Goal: Transaction & Acquisition: Purchase product/service

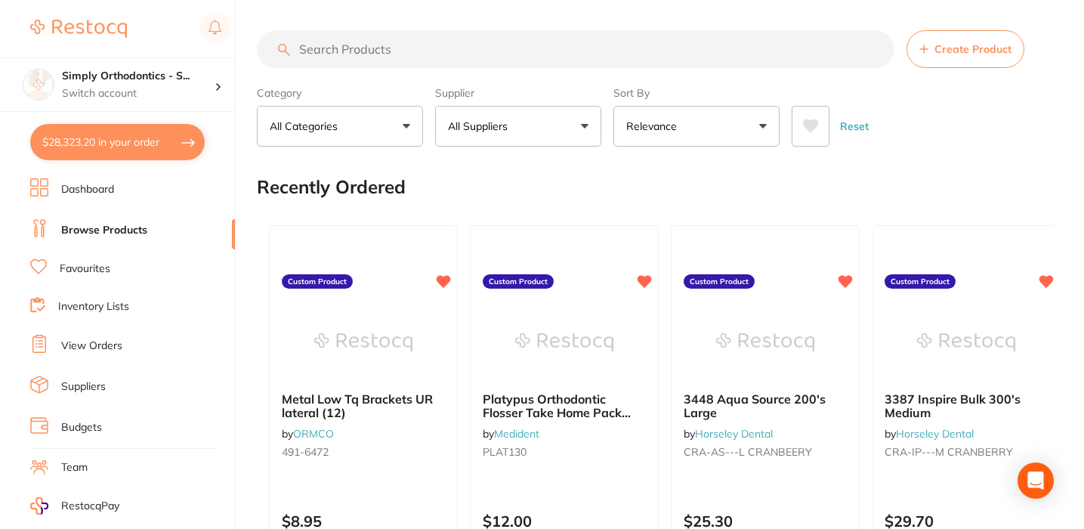
click at [525, 125] on button "All Suppliers" at bounding box center [518, 126] width 166 height 41
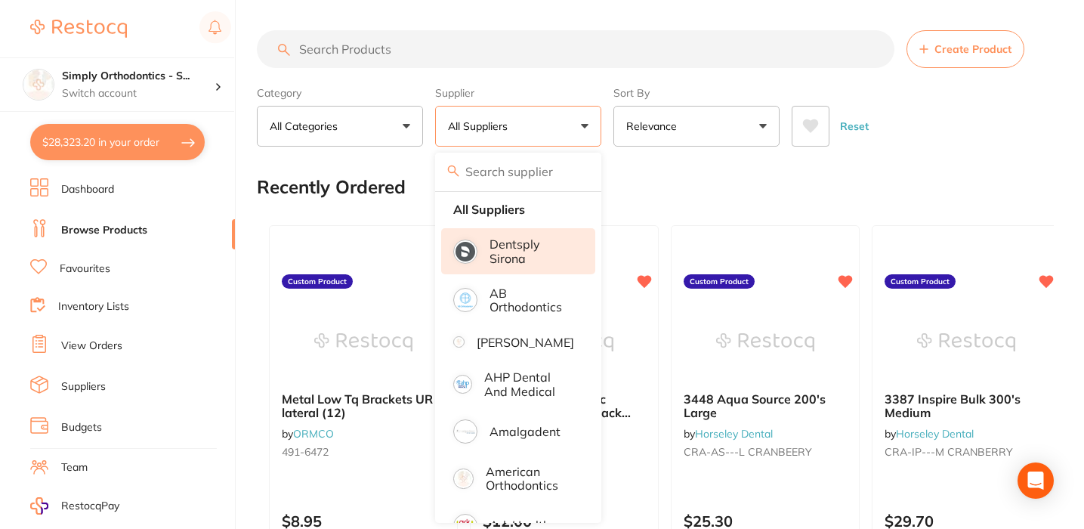
scroll to position [17, 0]
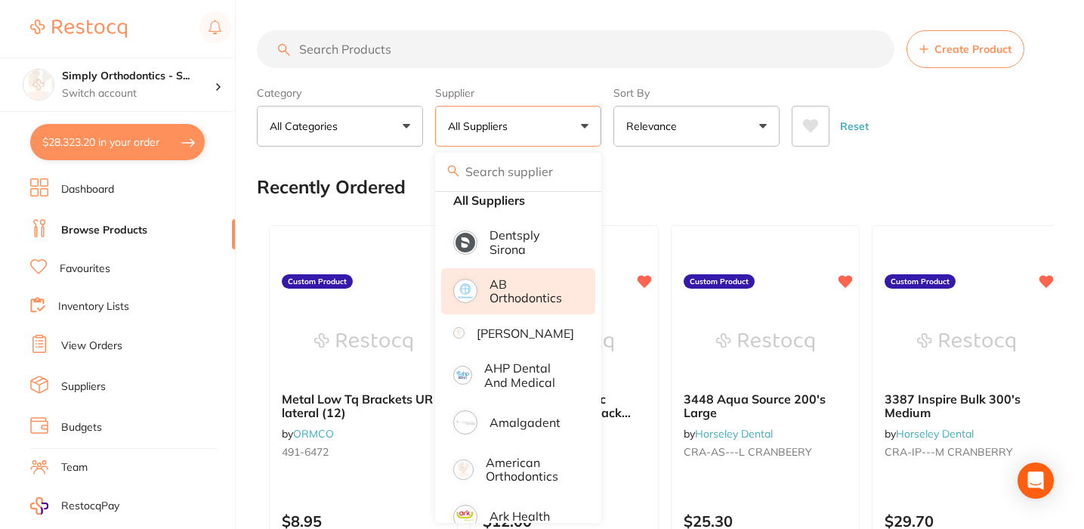
click at [507, 298] on p "AB Orthodontics" at bounding box center [532, 291] width 85 height 28
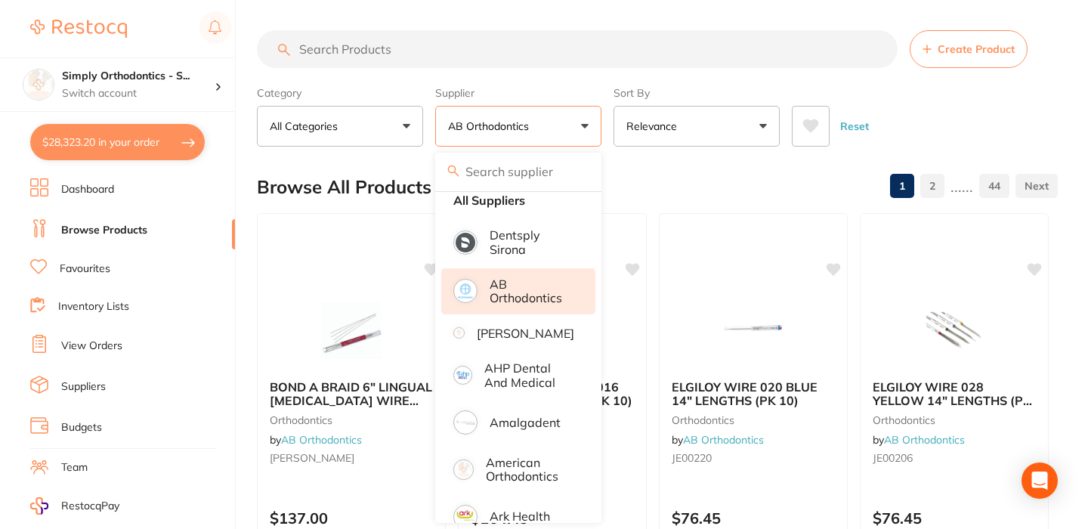
click at [941, 130] on div "Reset" at bounding box center [919, 120] width 254 height 53
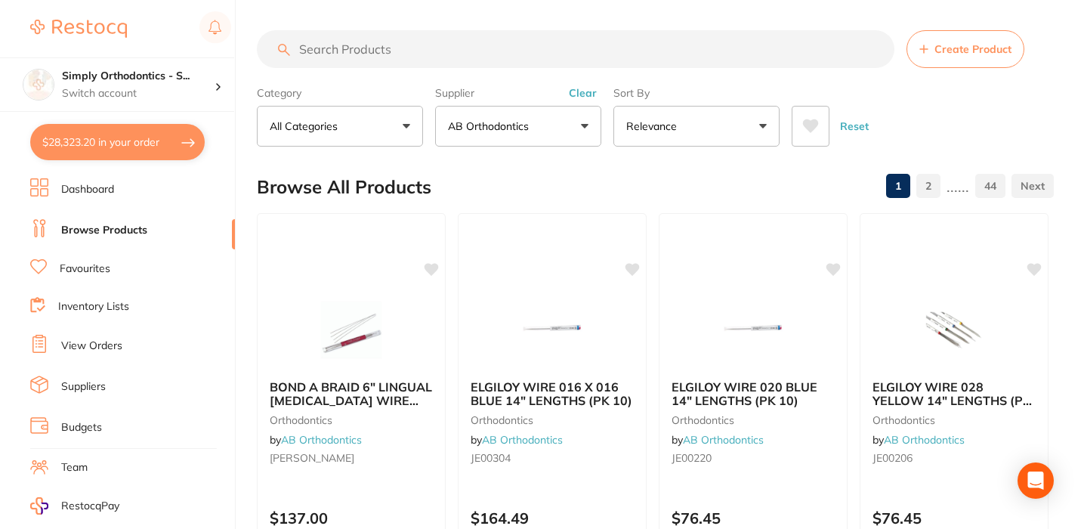
click at [77, 267] on link "Favourites" at bounding box center [85, 268] width 51 height 15
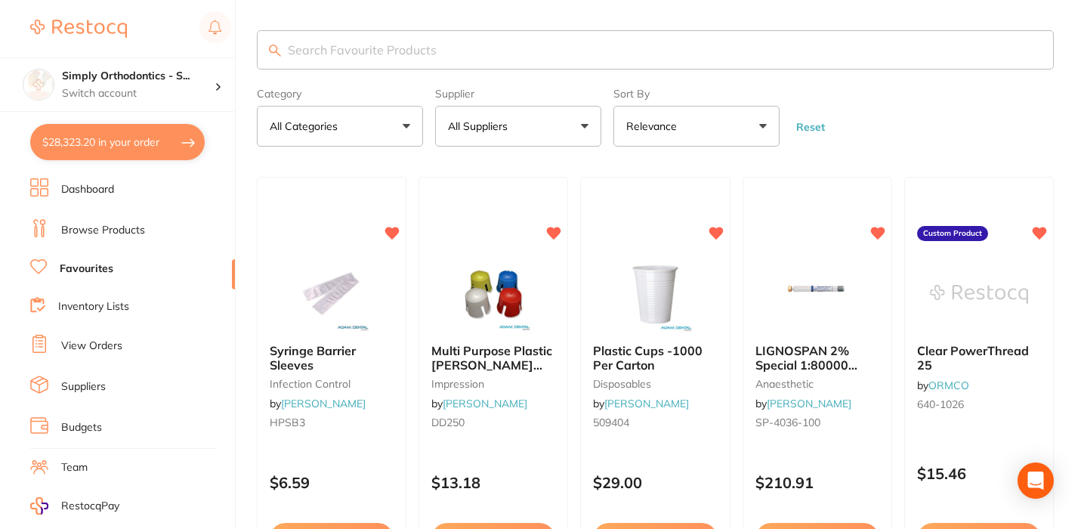
click at [582, 127] on button "All Suppliers" at bounding box center [518, 126] width 166 height 41
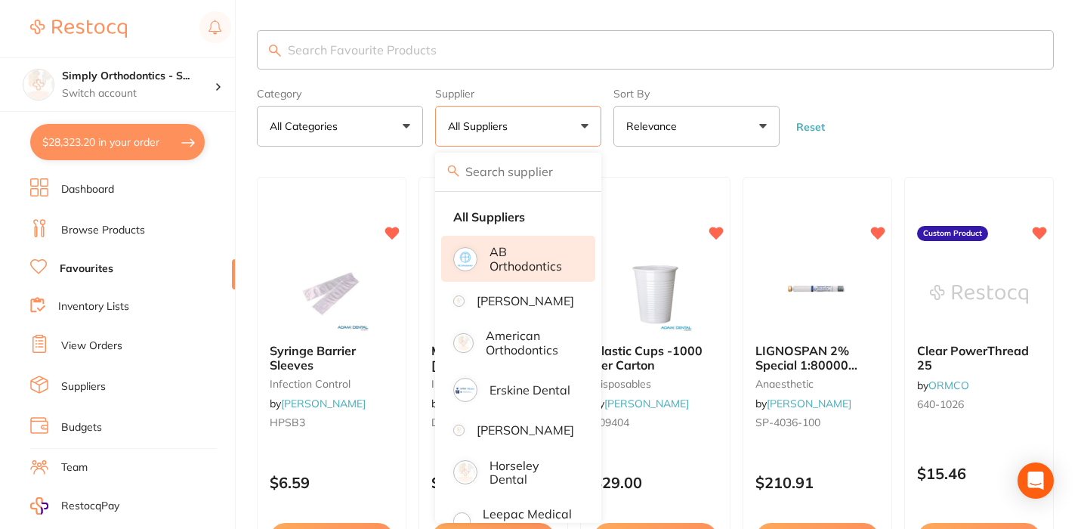
click at [531, 256] on p "AB Orthodontics" at bounding box center [532, 259] width 85 height 28
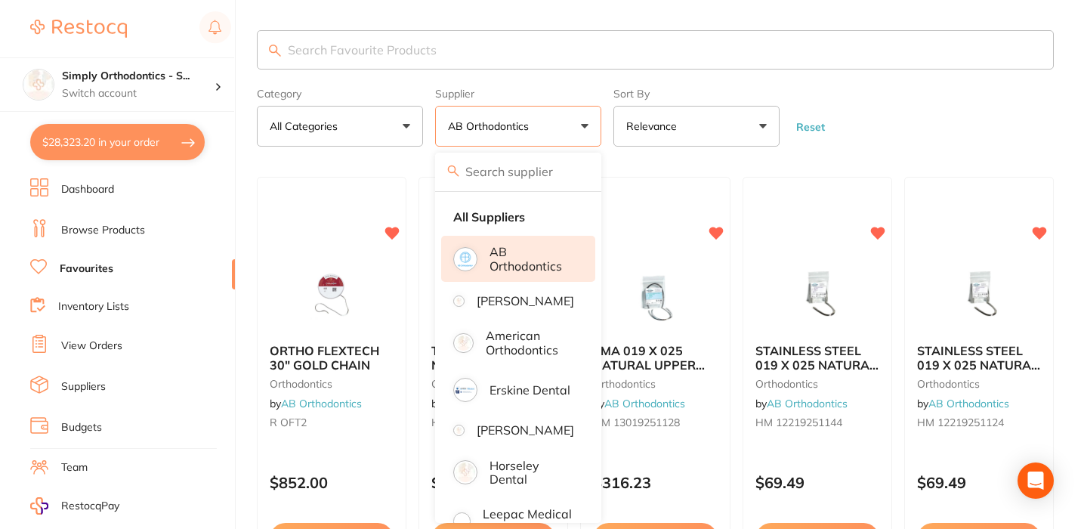
click at [960, 130] on form "Category All Categories All Categories orthodontics Clear Category false All Ca…" at bounding box center [655, 114] width 797 height 65
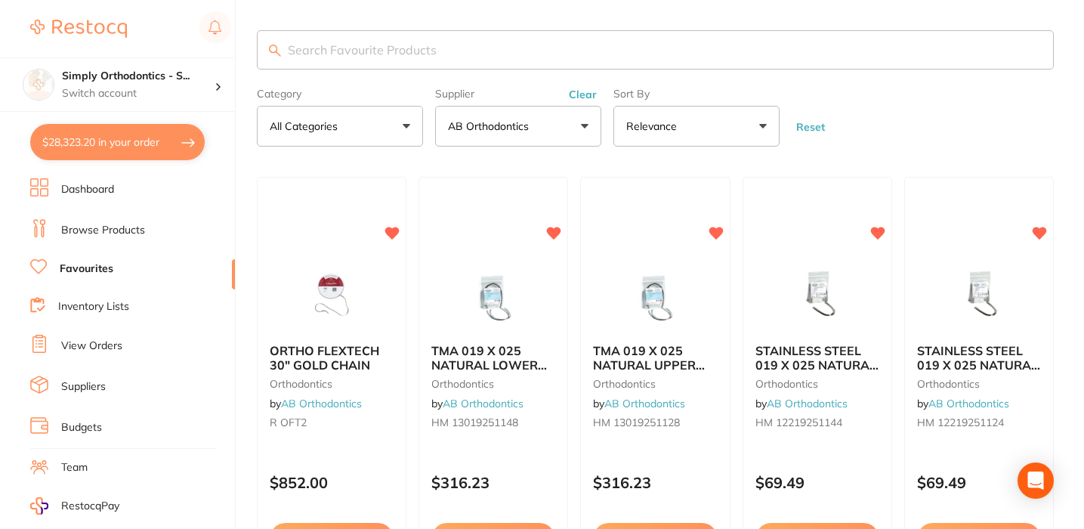
click at [99, 233] on link "Browse Products" at bounding box center [103, 230] width 84 height 15
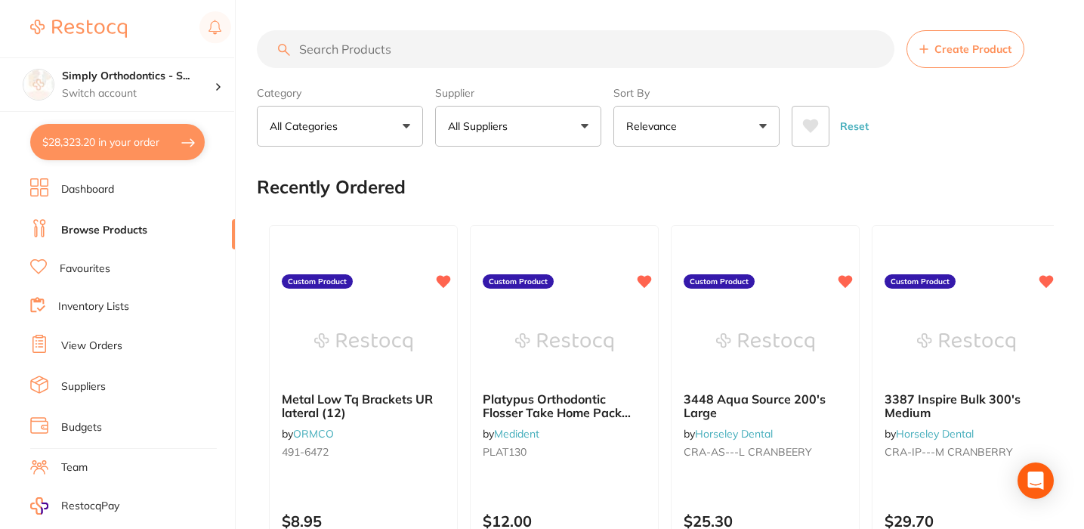
drag, startPoint x: 592, startPoint y: 136, endPoint x: 590, endPoint y: 125, distance: 10.8
click at [592, 136] on button "All Suppliers" at bounding box center [518, 126] width 166 height 41
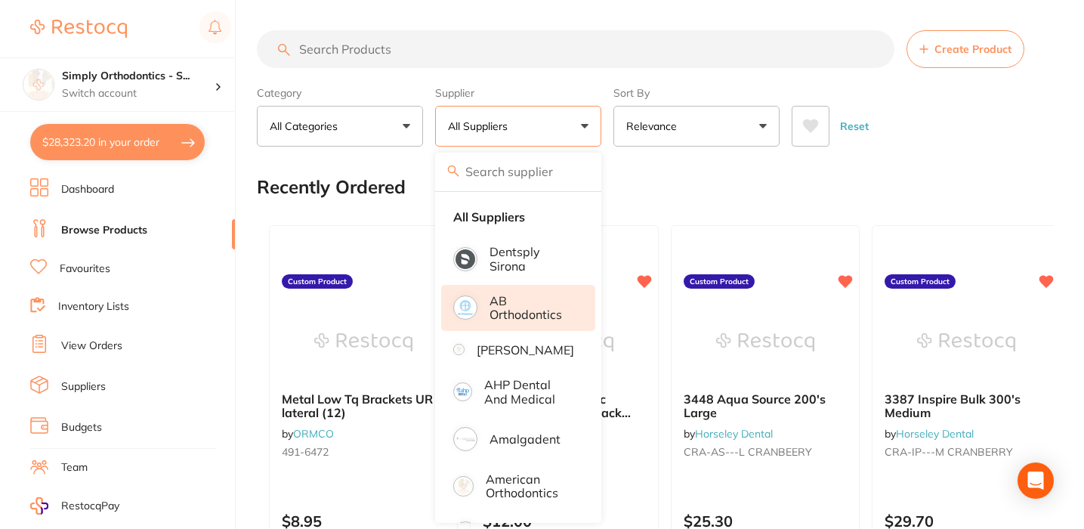
click at [498, 309] on p "AB Orthodontics" at bounding box center [532, 308] width 85 height 28
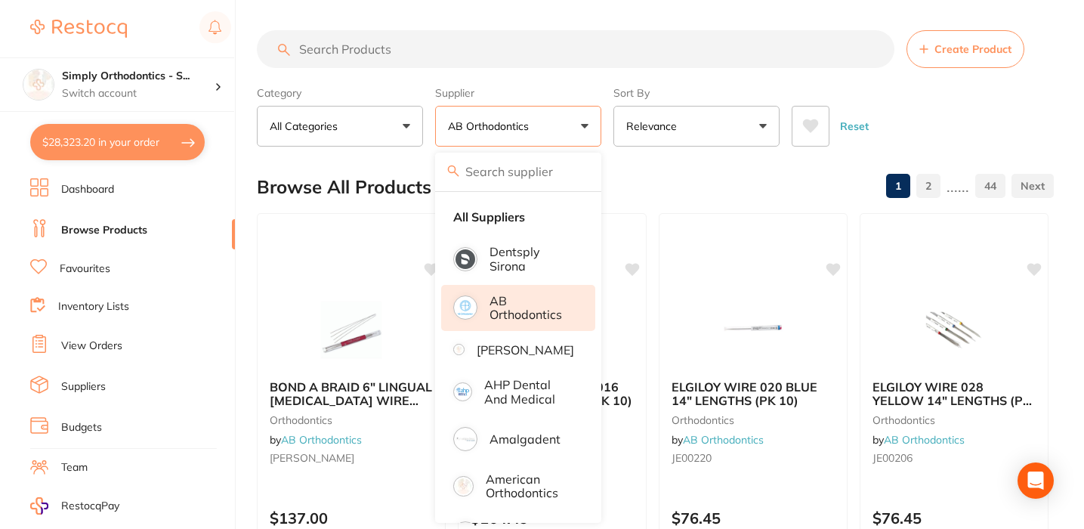
click at [579, 48] on input "search" at bounding box center [576, 49] width 638 height 38
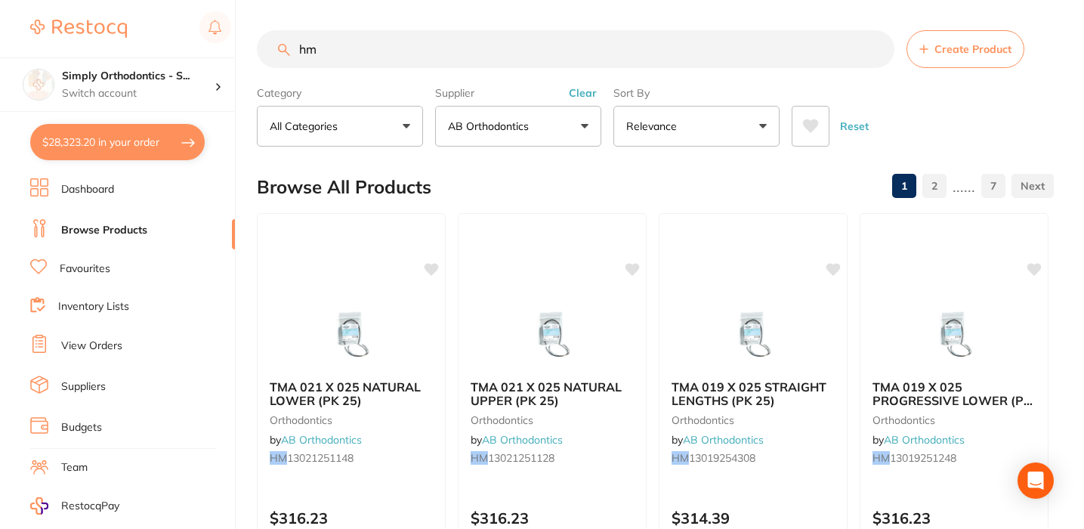
type input "h"
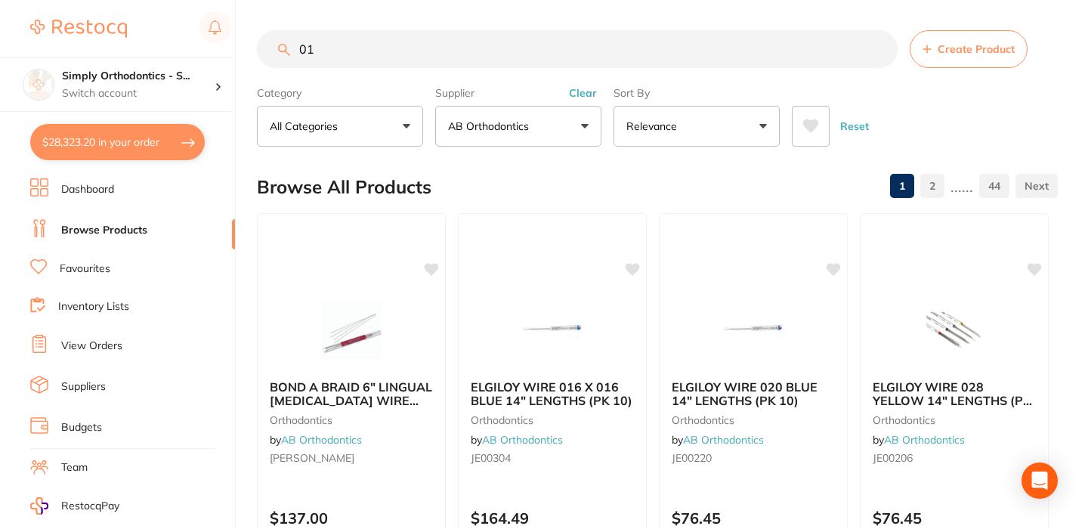
type input "012"
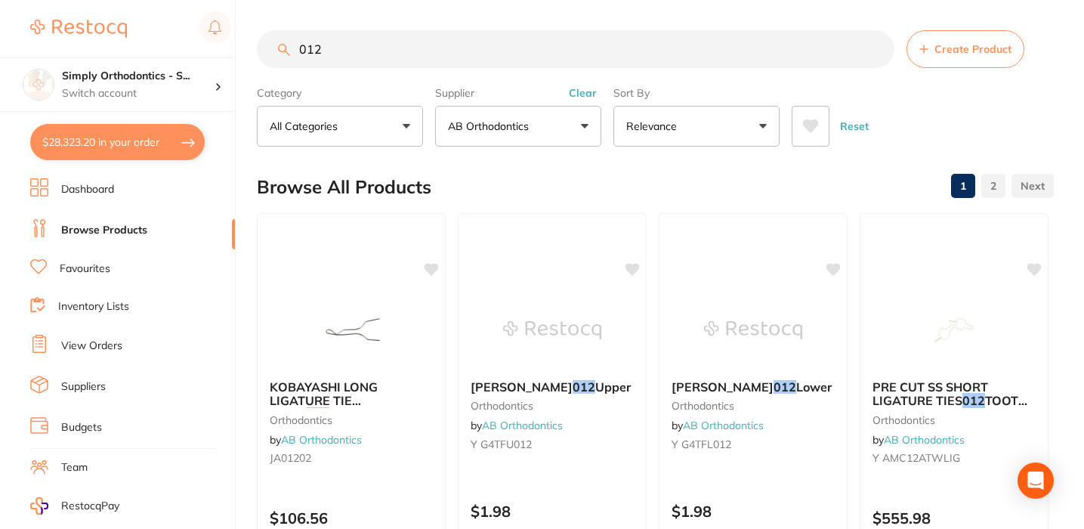
drag, startPoint x: 338, startPoint y: 51, endPoint x: 283, endPoint y: 48, distance: 56.0
click at [283, 48] on div "012 Create Product" at bounding box center [655, 49] width 797 height 38
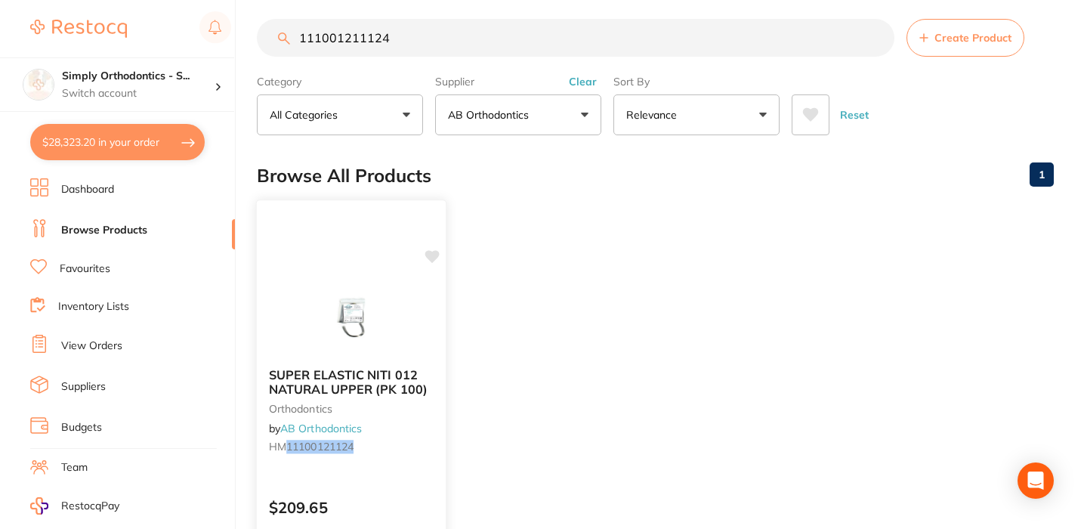
scroll to position [11, 0]
click at [361, 45] on input "111001211124" at bounding box center [576, 38] width 638 height 38
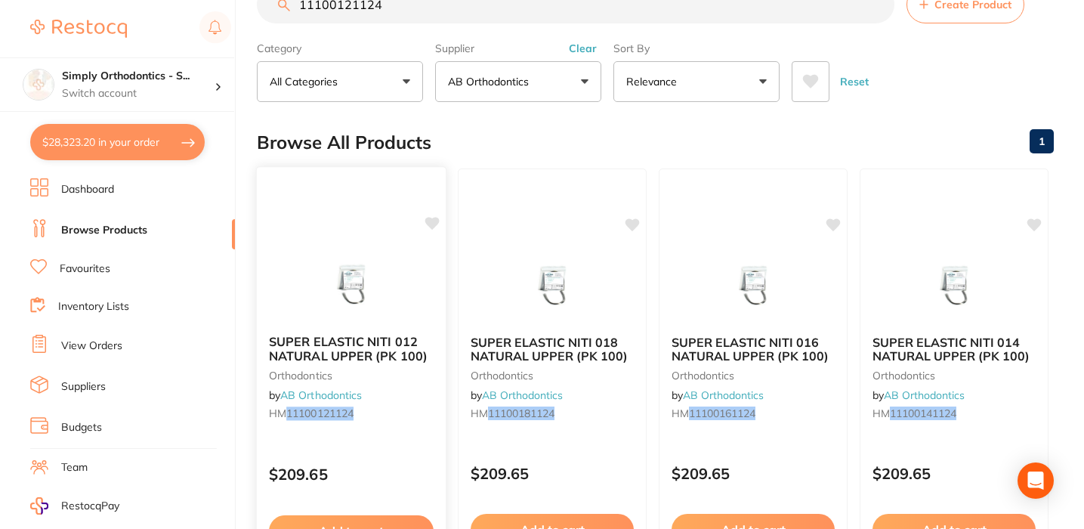
scroll to position [47, 0]
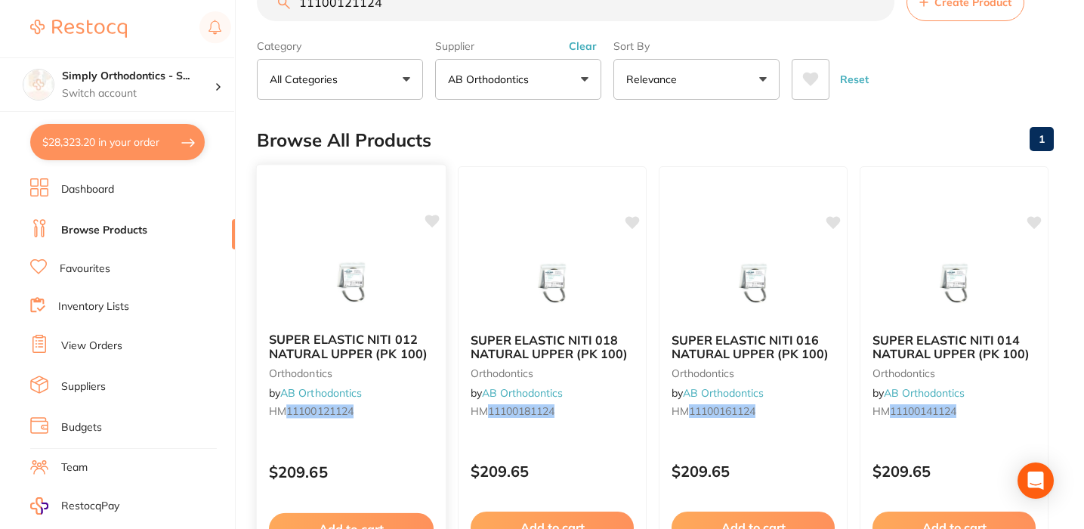
type input "11100121124"
click at [338, 343] on span "SUPER ELASTIC NITI 012 NATURAL UPPER (PK 100)" at bounding box center [348, 346] width 159 height 29
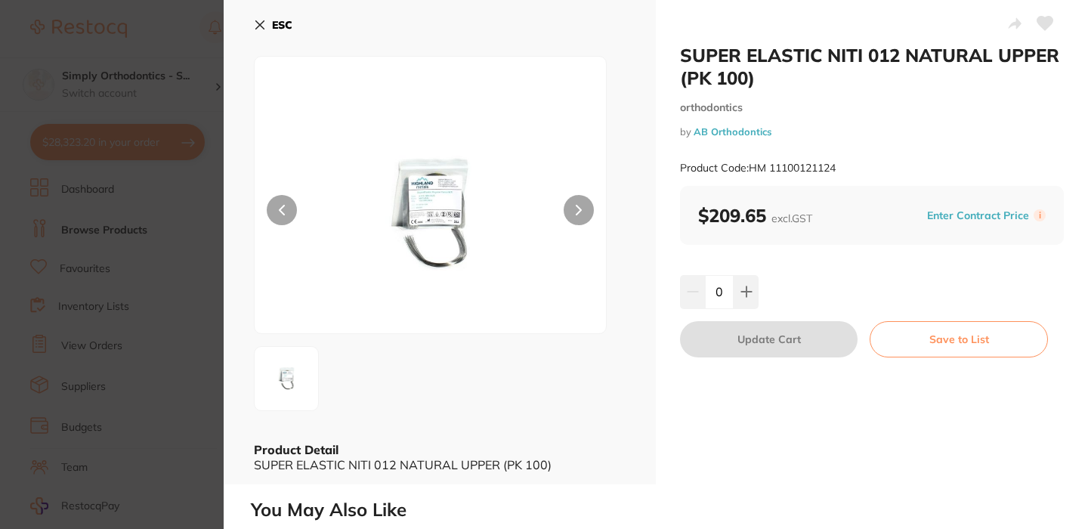
click at [1043, 20] on icon at bounding box center [1045, 24] width 16 height 14
click at [744, 293] on icon at bounding box center [746, 292] width 10 height 10
type input "1"
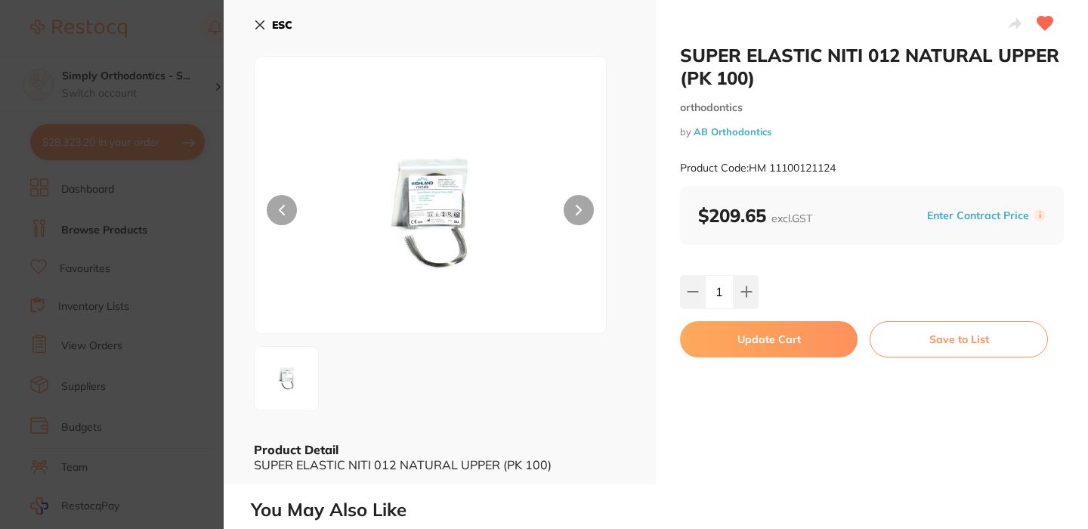
click at [768, 336] on button "Update Cart" at bounding box center [769, 339] width 178 height 36
checkbox input "false"
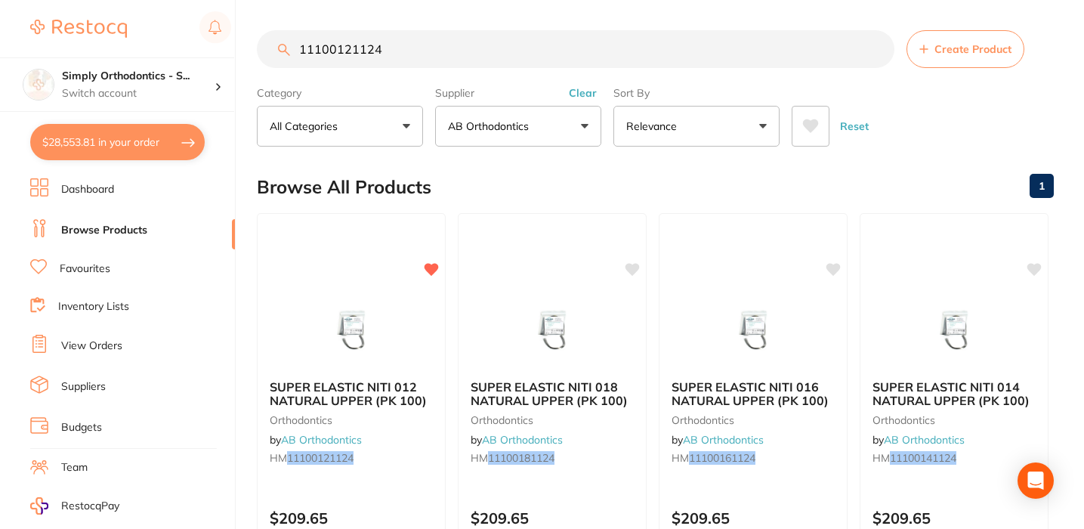
click at [91, 151] on button "$28,553.81 in your order" at bounding box center [117, 142] width 175 height 36
checkbox input "true"
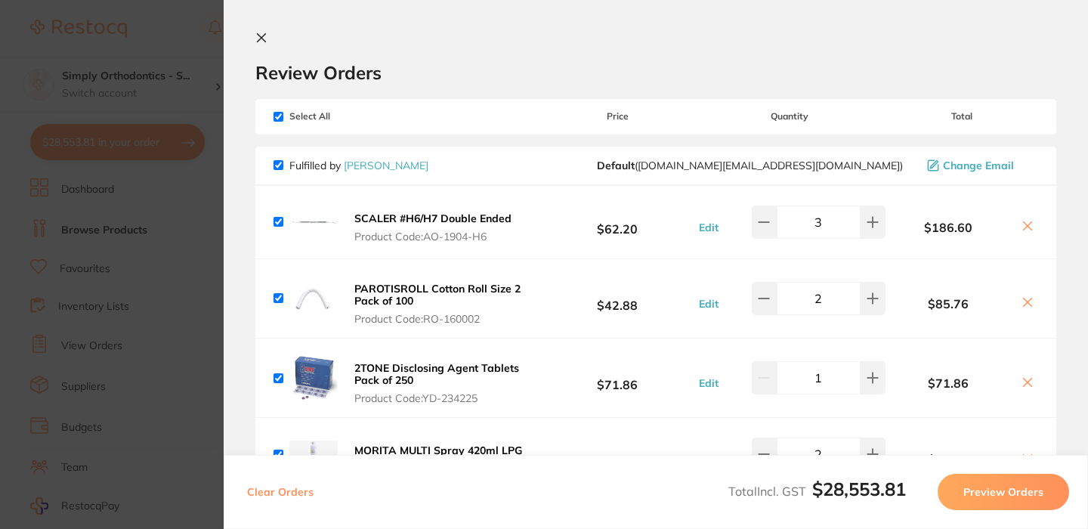
click at [264, 34] on icon at bounding box center [262, 38] width 8 height 8
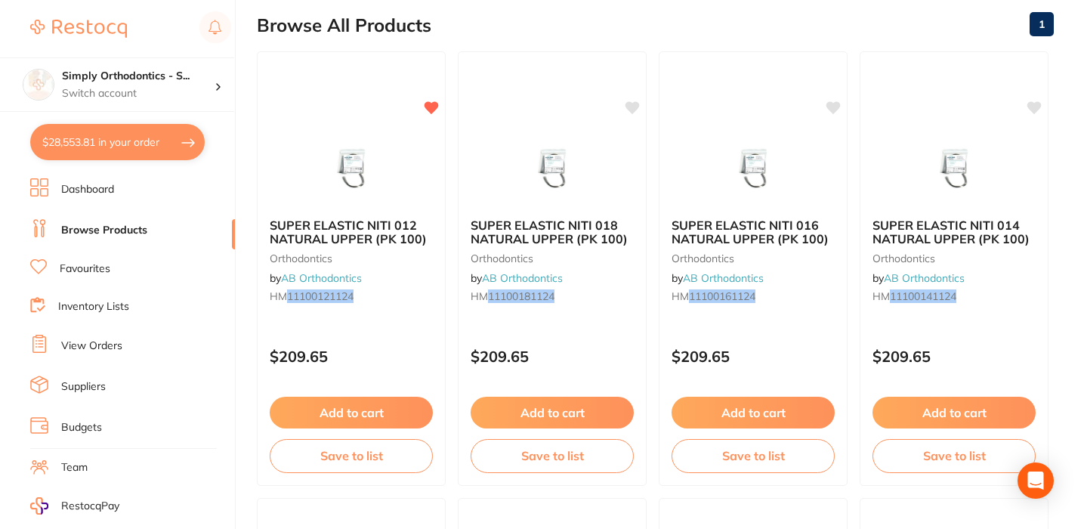
scroll to position [163, 0]
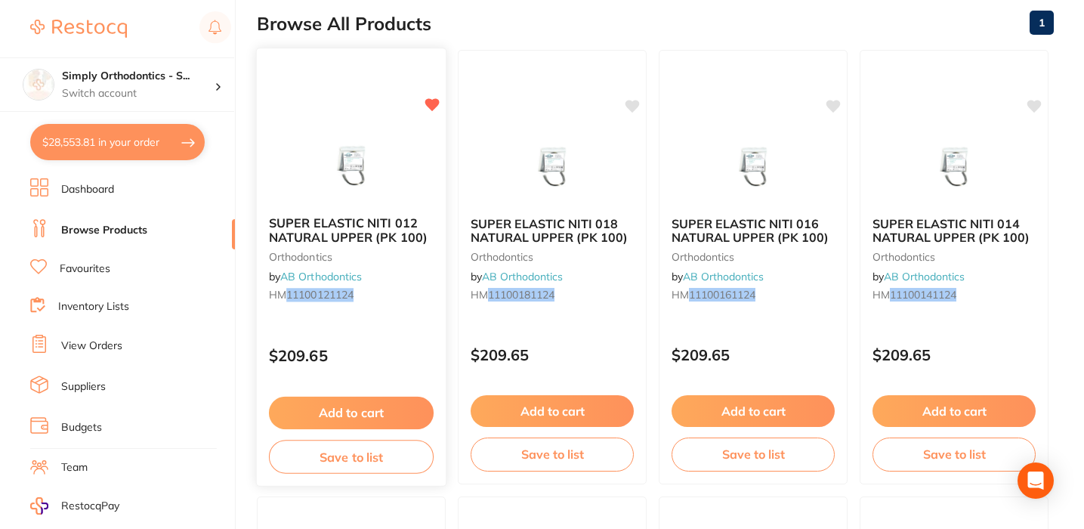
click at [335, 424] on button "Add to cart" at bounding box center [351, 413] width 165 height 32
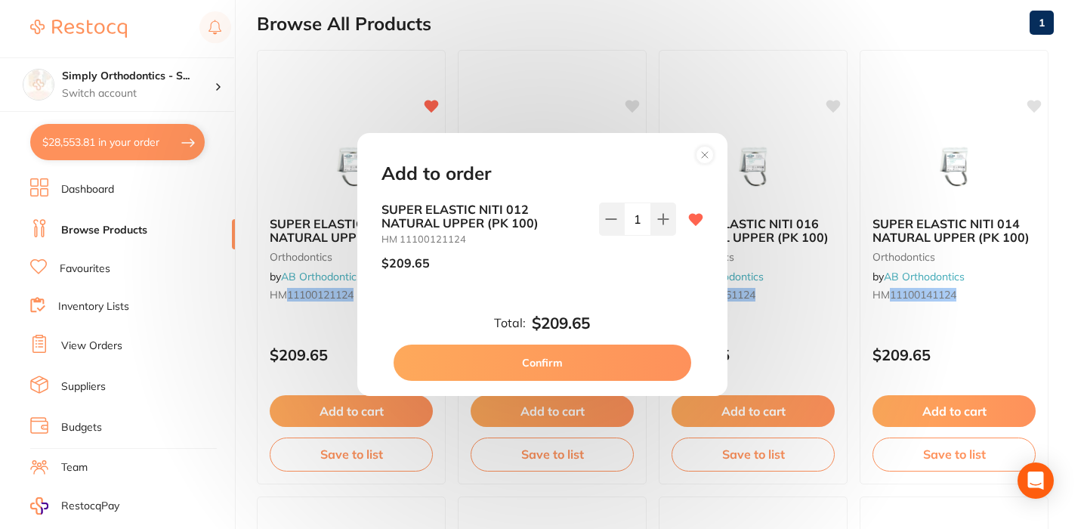
click at [703, 158] on icon at bounding box center [705, 155] width 6 height 6
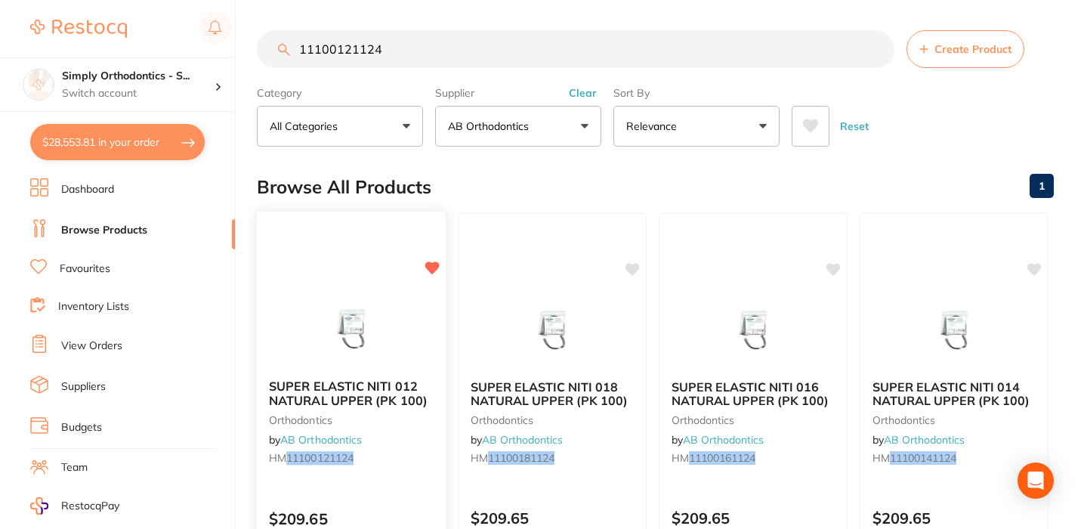
scroll to position [0, 0]
click at [97, 273] on link "Favourites" at bounding box center [85, 268] width 51 height 15
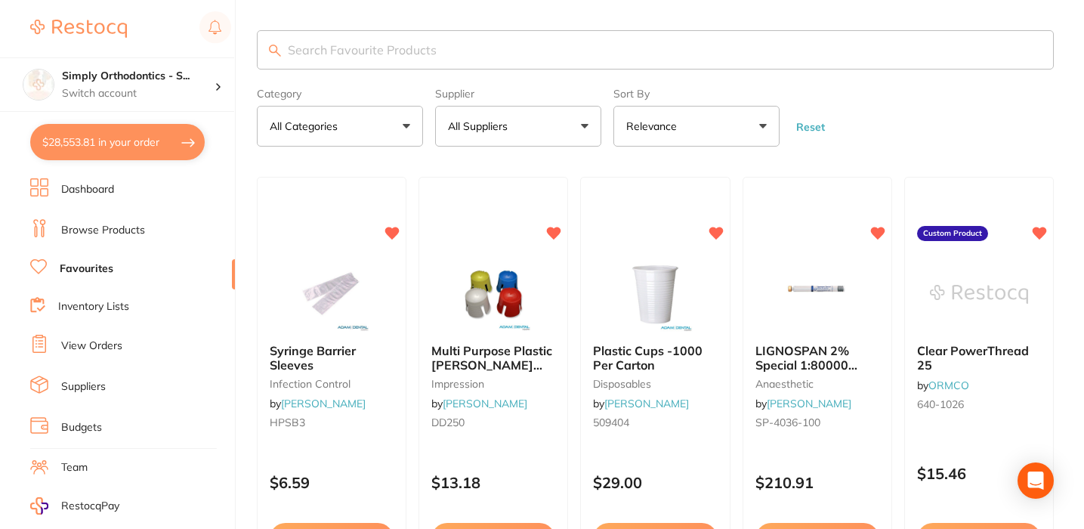
click at [76, 341] on link "View Orders" at bounding box center [91, 345] width 61 height 15
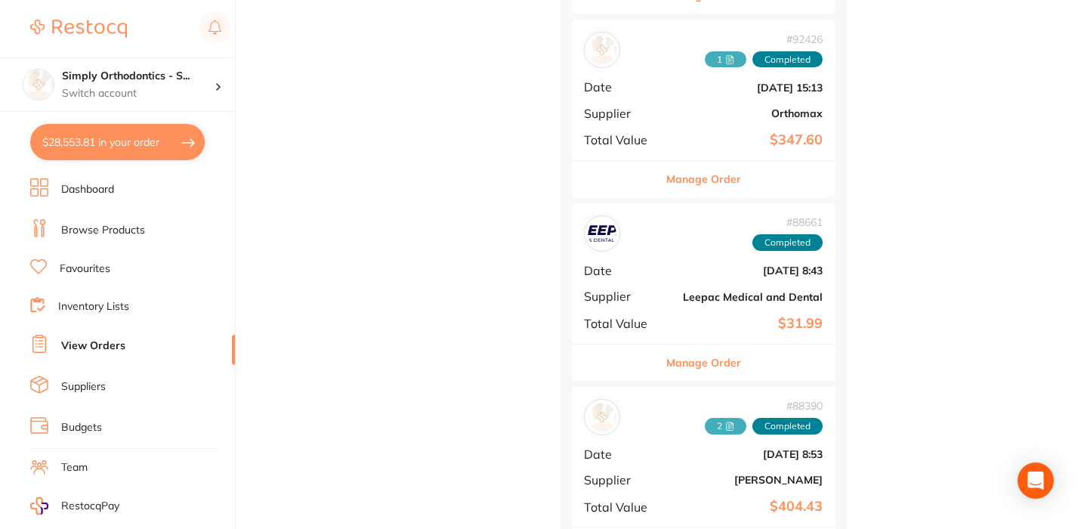
scroll to position [1840, 0]
click at [697, 352] on button "Manage Order" at bounding box center [703, 363] width 75 height 36
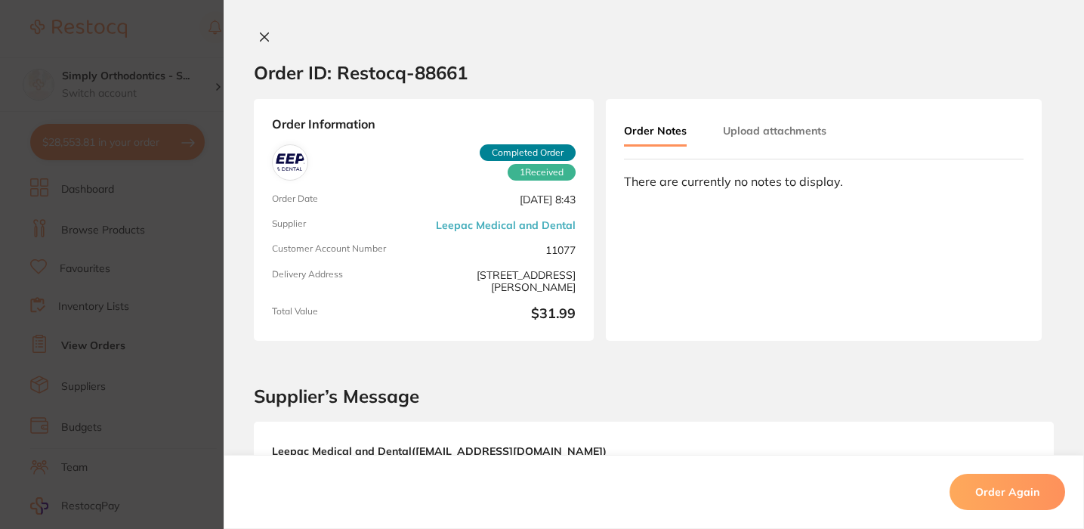
click at [262, 39] on icon at bounding box center [265, 37] width 8 height 8
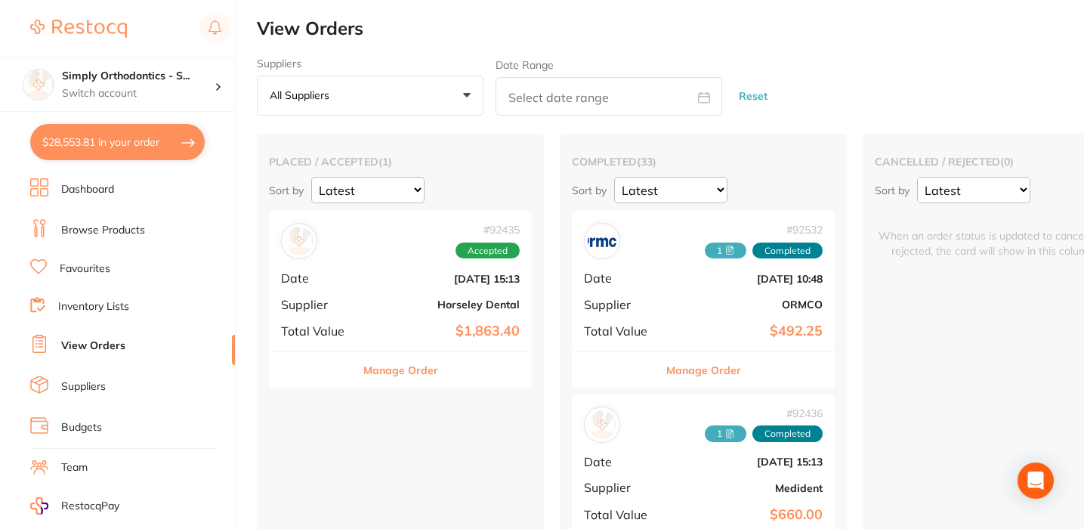
click at [105, 267] on link "Favourites" at bounding box center [85, 268] width 51 height 15
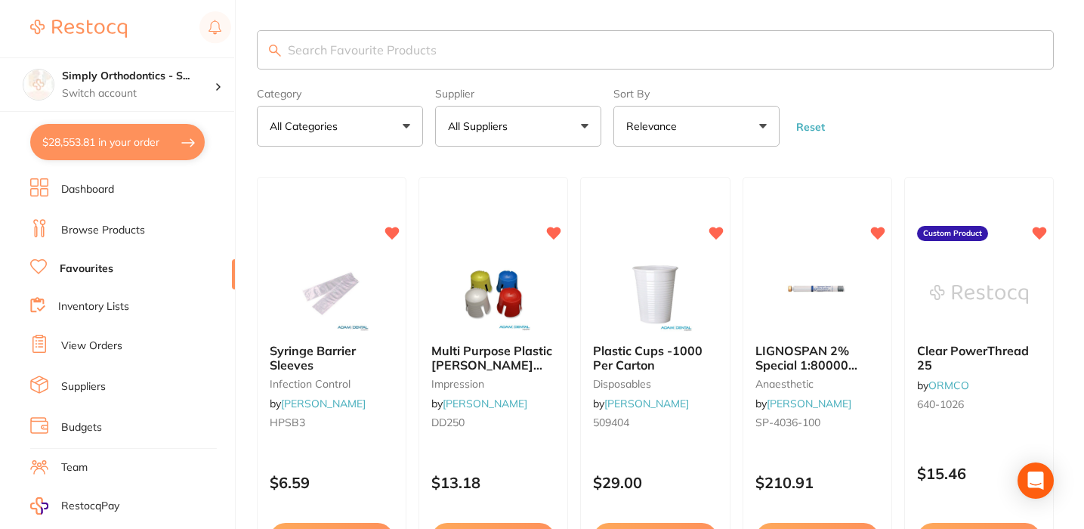
click at [562, 120] on button "All Suppliers" at bounding box center [518, 126] width 166 height 41
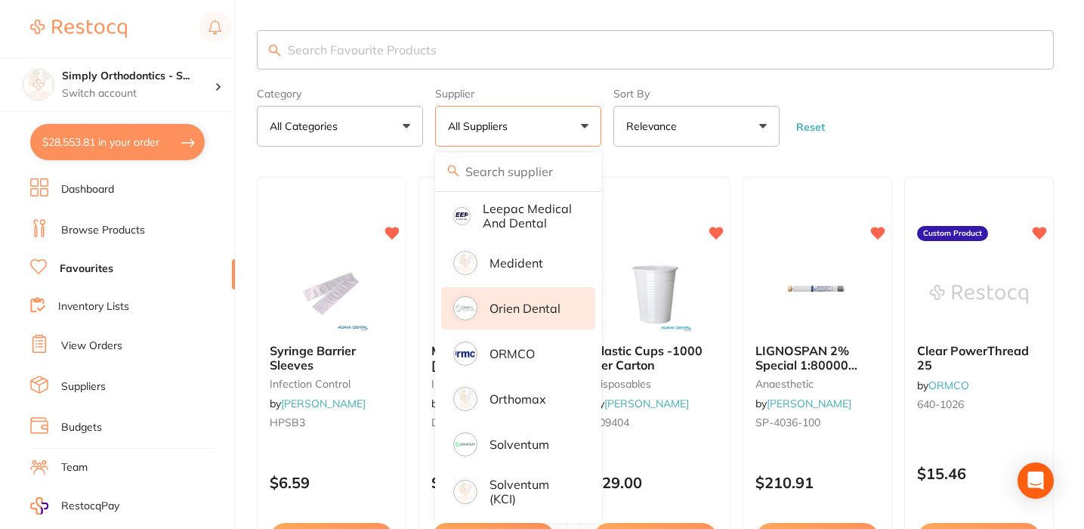
scroll to position [311, 0]
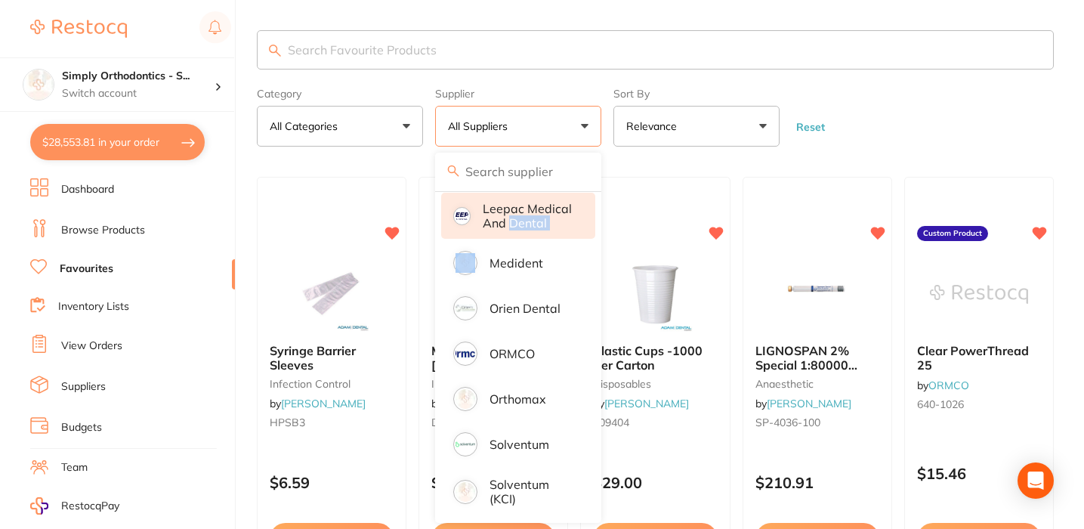
drag, startPoint x: 512, startPoint y: 264, endPoint x: 510, endPoint y: 237, distance: 27.3
click at [510, 237] on ul "All Suppliers AB Orthodontics [PERSON_NAME] Dental American Orthodontics [PERSO…" at bounding box center [518, 205] width 166 height 637
click at [555, 222] on p "Leepac Medical and Dental" at bounding box center [528, 216] width 91 height 28
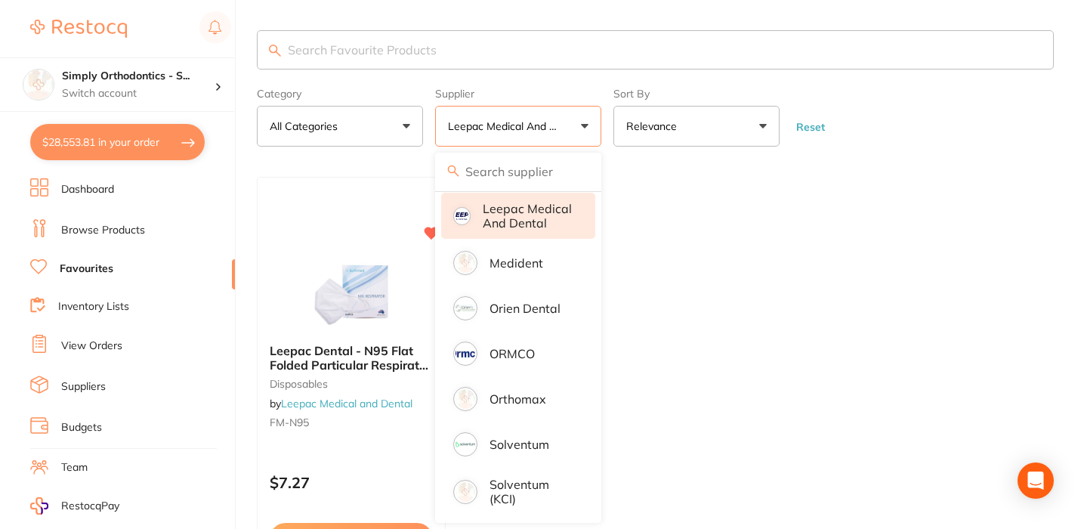
click at [829, 230] on ul "Leepac Dental - N95 Flat Folded Particular Respirator | Earloop - 10pcs/Box - H…" at bounding box center [655, 394] width 797 height 434
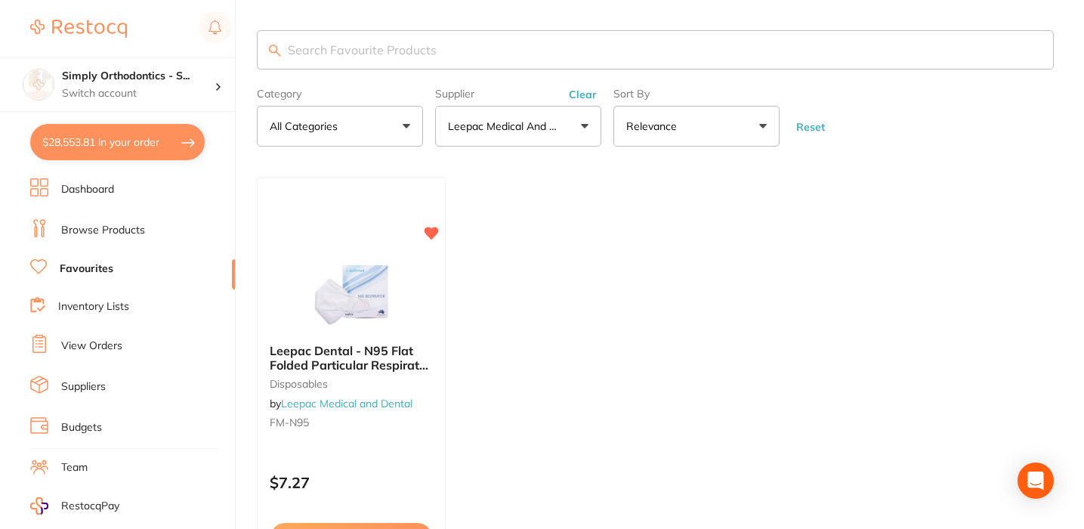
scroll to position [164, 0]
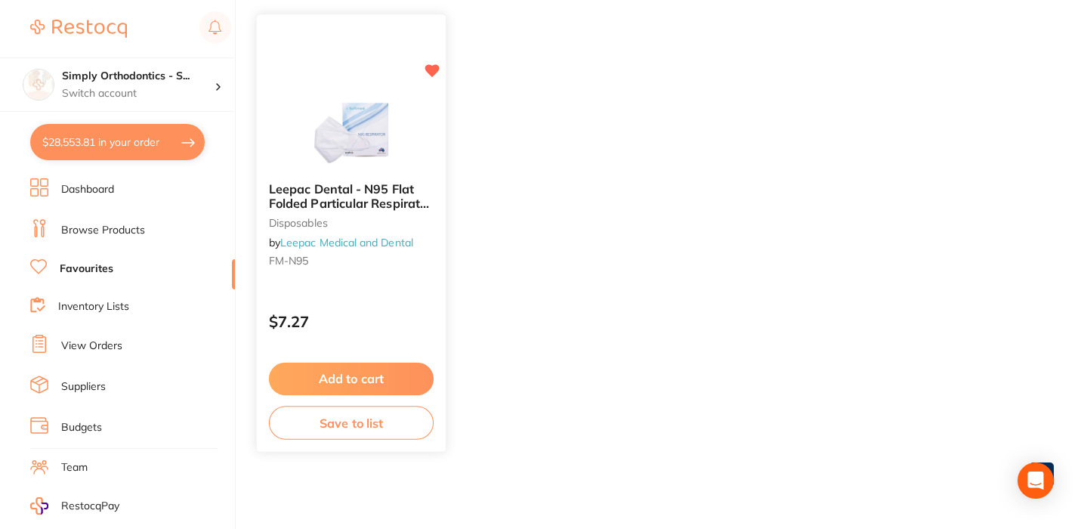
click at [344, 376] on button "Add to cart" at bounding box center [351, 379] width 165 height 32
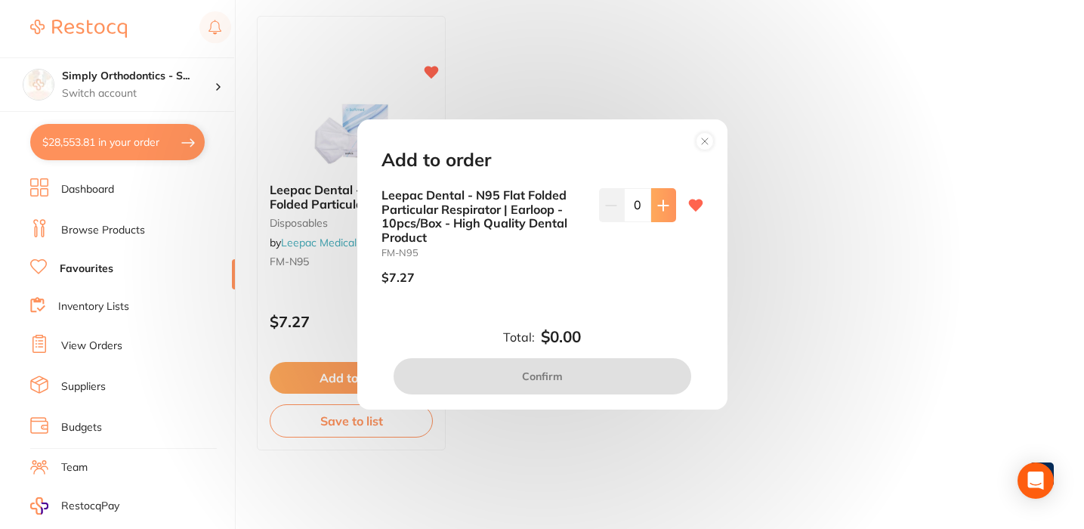
click at [658, 209] on icon at bounding box center [663, 205] width 12 height 12
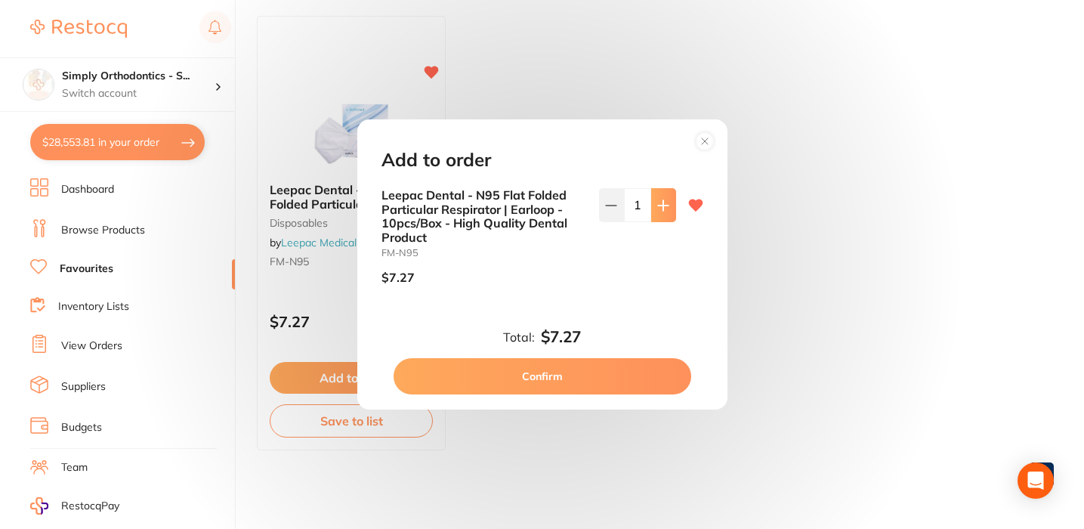
click at [658, 209] on icon at bounding box center [663, 205] width 12 height 12
type input "5"
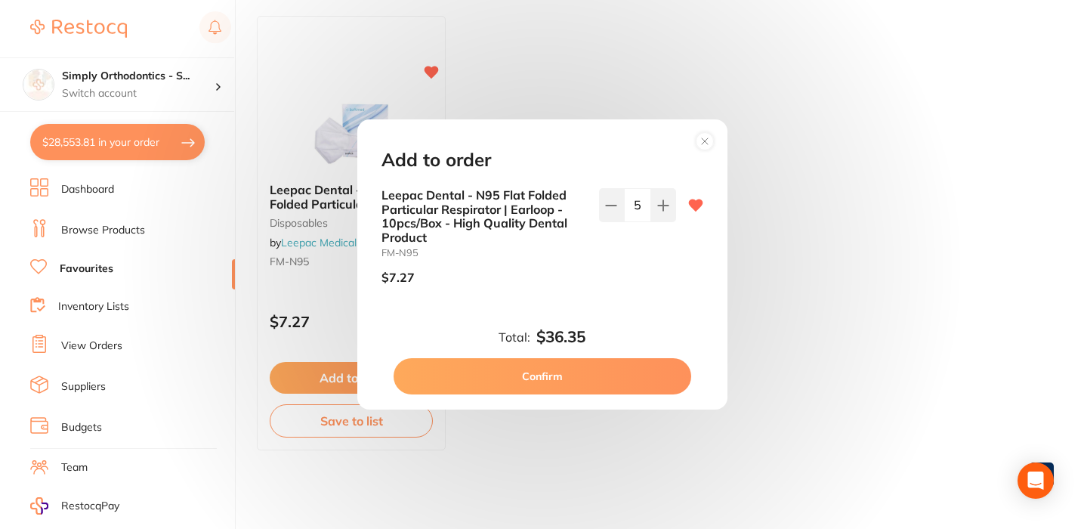
click at [534, 371] on button "Confirm" at bounding box center [543, 376] width 298 height 36
checkbox input "false"
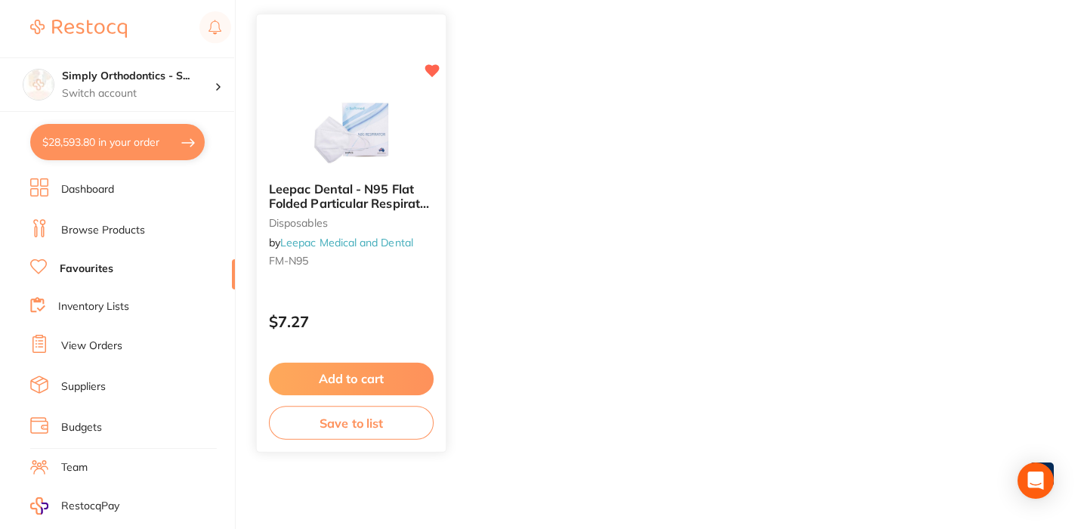
click at [360, 239] on link "Leepac Medical and Dental" at bounding box center [346, 243] width 133 height 14
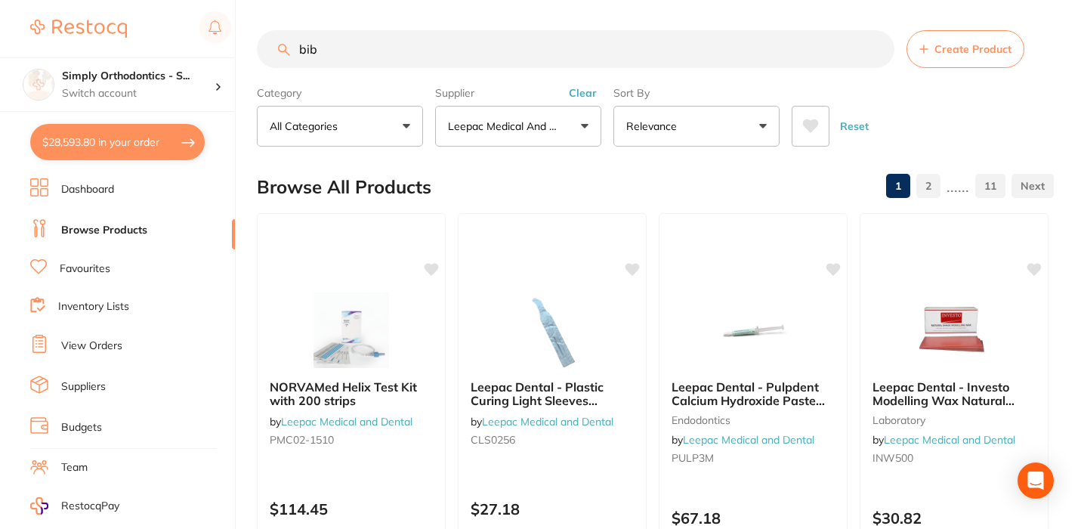
type input "bib"
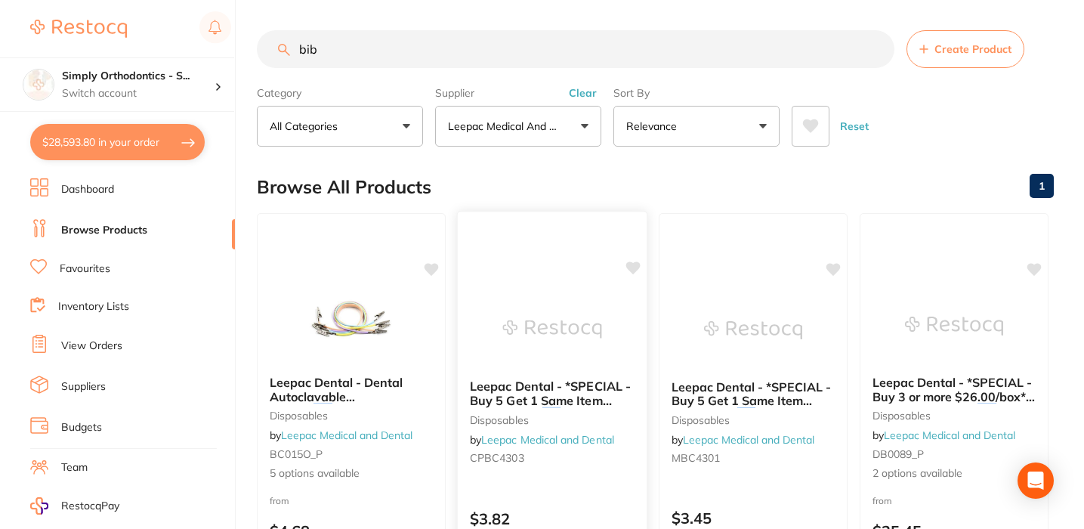
scroll to position [149, 0]
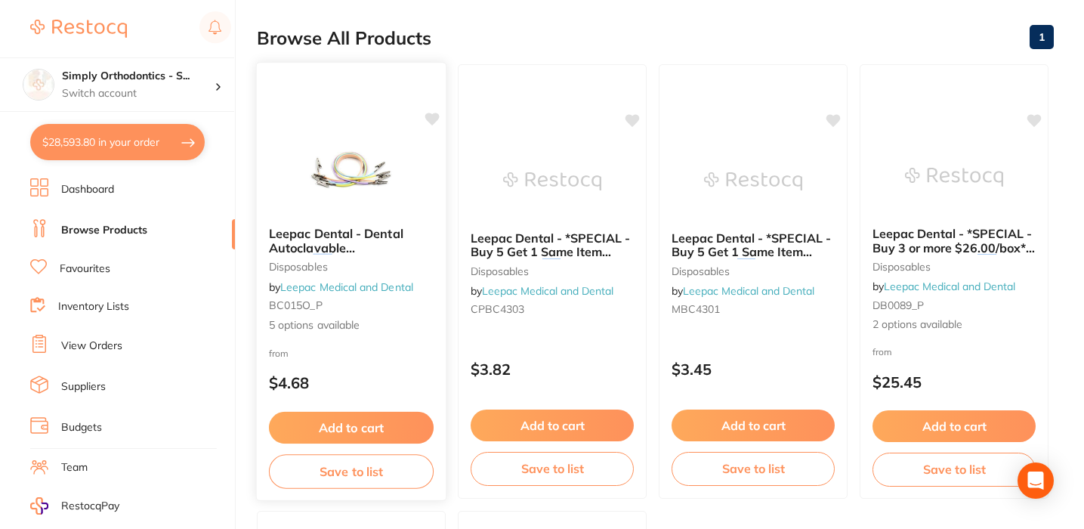
click at [344, 243] on span "Leepac Dental - Dental Autoclavable Silicone" at bounding box center [336, 247] width 134 height 43
click at [301, 236] on span "Leepac Dental - Dental Autoclavable Silicone" at bounding box center [336, 247] width 134 height 43
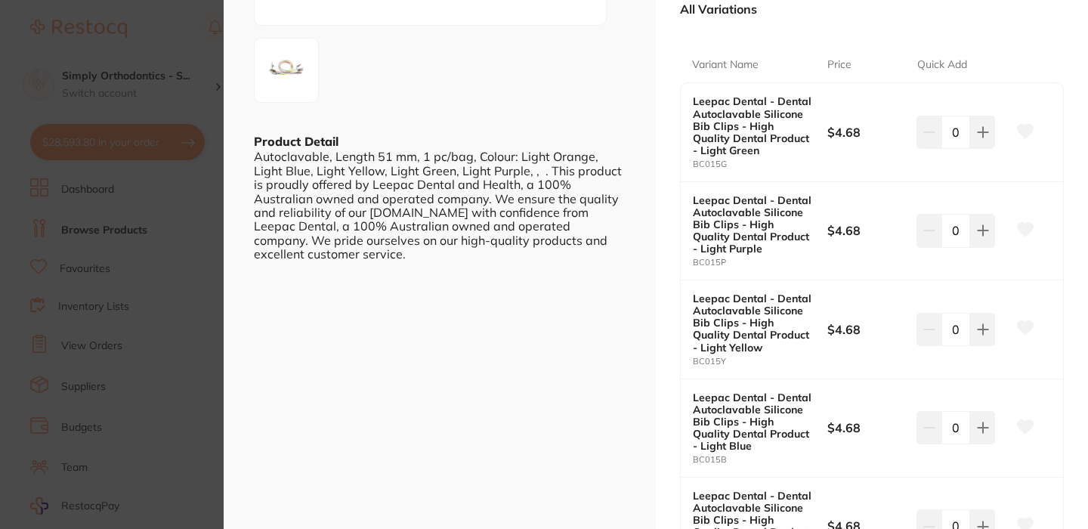
scroll to position [310, 0]
click at [982, 229] on icon at bounding box center [983, 229] width 12 height 12
type input "2"
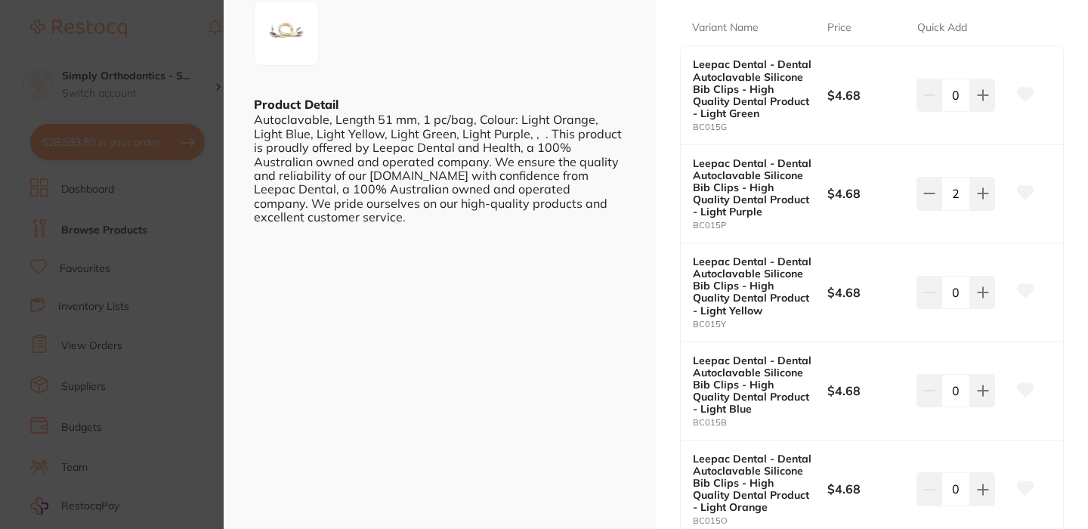
scroll to position [347, 0]
click at [984, 388] on icon at bounding box center [983, 389] width 12 height 12
type input "2"
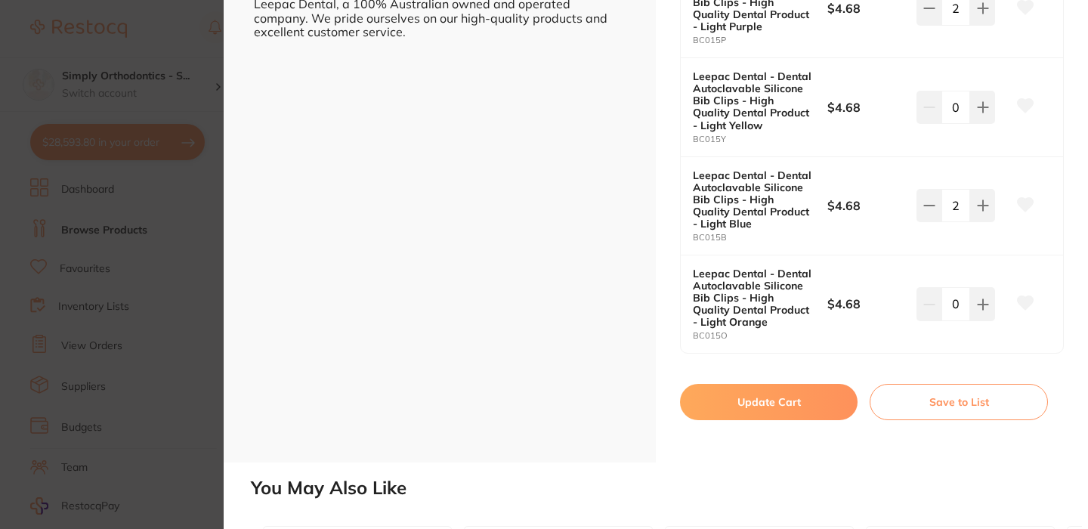
scroll to position [530, 0]
click at [776, 394] on button "Update Cart" at bounding box center [769, 403] width 178 height 36
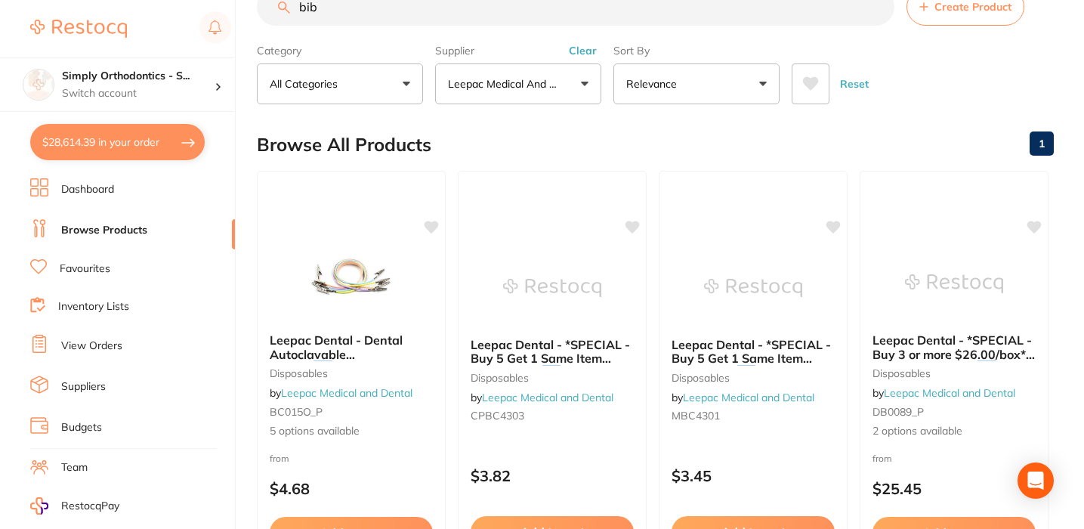
scroll to position [42, 0]
click at [117, 142] on button "$28,614.39 in your order" at bounding box center [117, 142] width 175 height 36
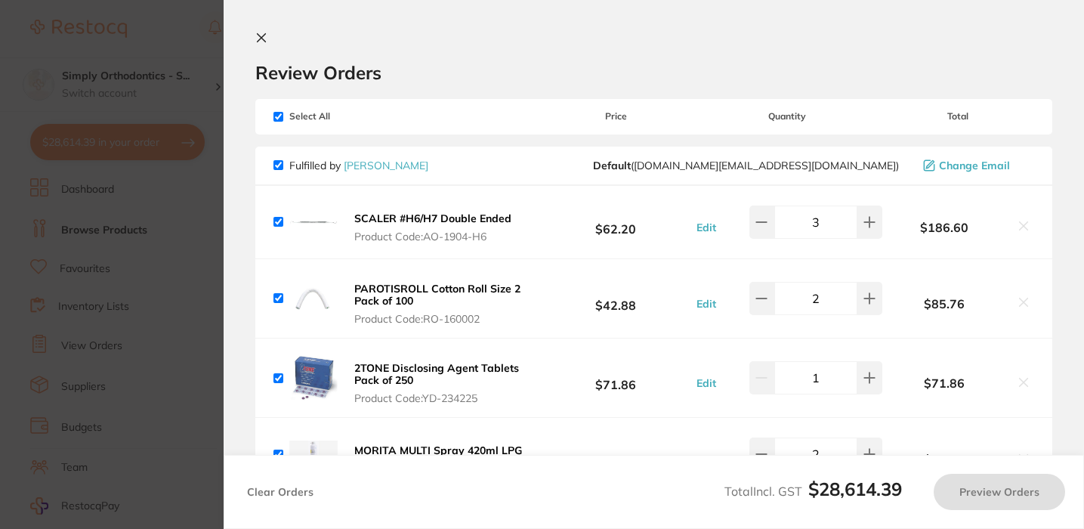
checkbox input "true"
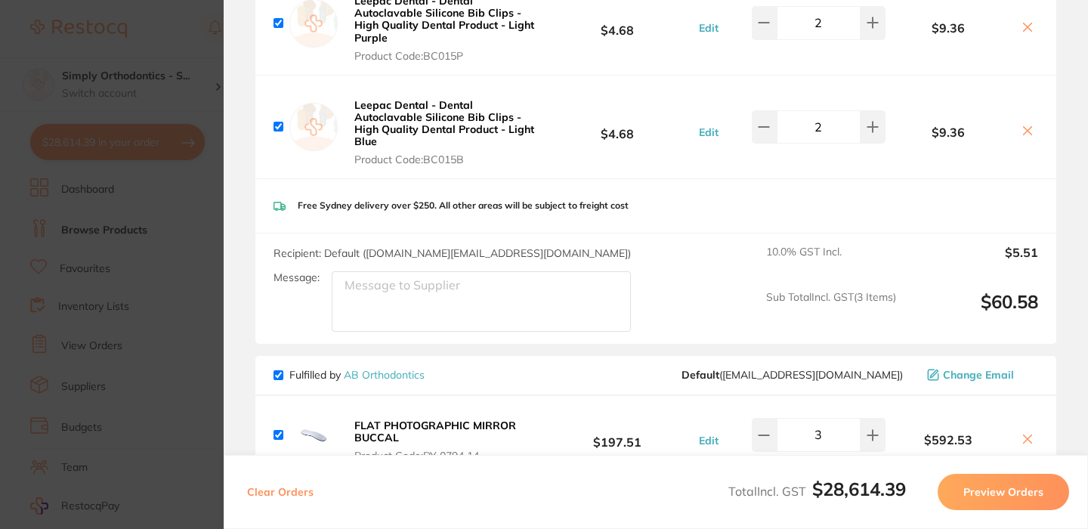
scroll to position [3895, 0]
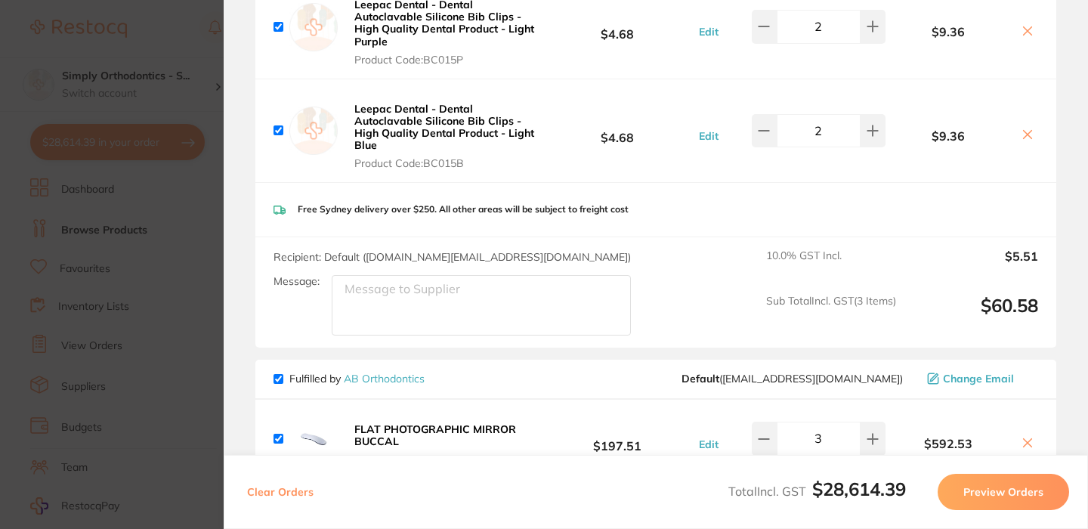
click at [441, 295] on textarea "Message:" at bounding box center [481, 305] width 299 height 60
type textarea "Deliver to [GEOGRAPHIC_DATA]"
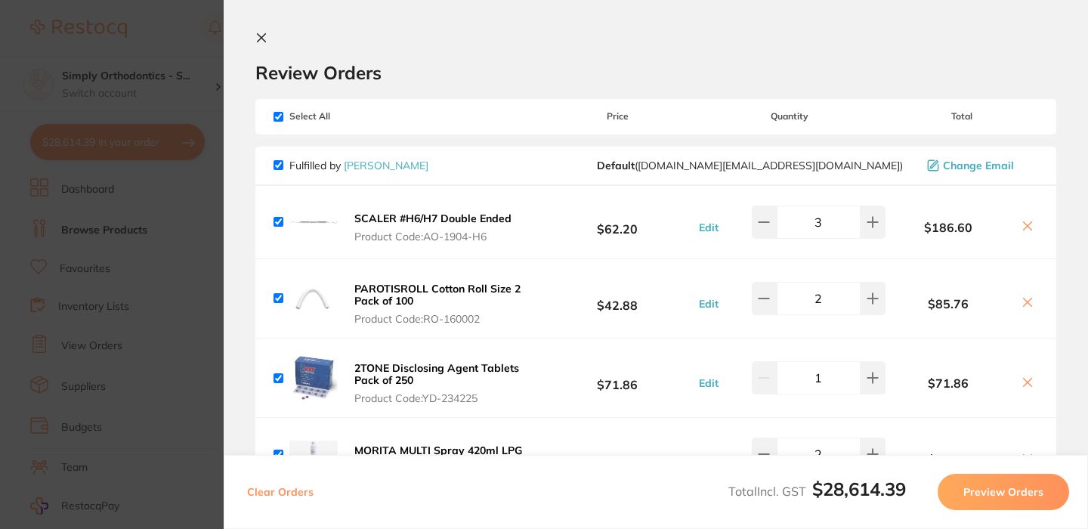
scroll to position [0, 0]
click at [262, 35] on icon at bounding box center [261, 38] width 12 height 12
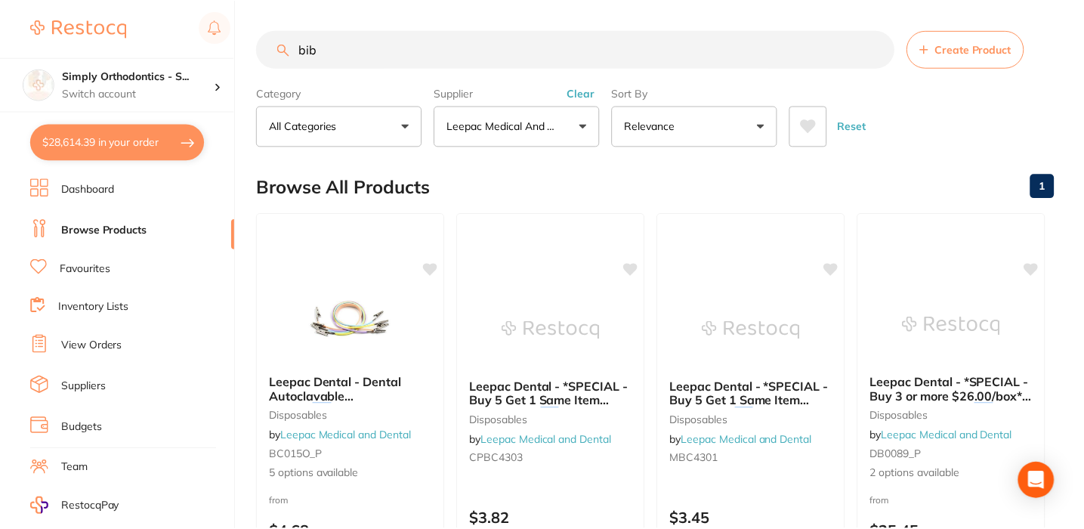
scroll to position [1, 0]
click at [873, 52] on input "bib" at bounding box center [576, 48] width 638 height 38
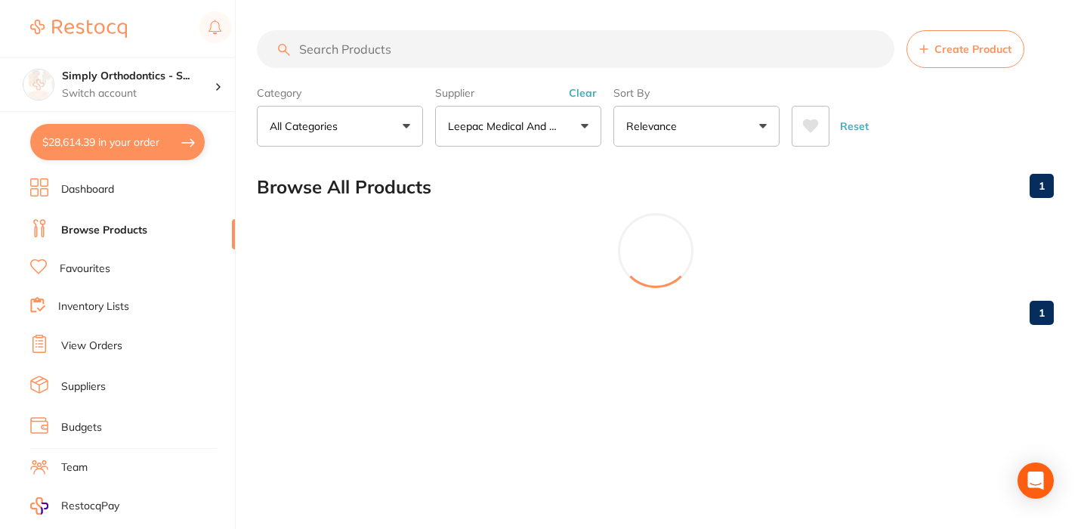
scroll to position [0, 0]
